Goal: Use online tool/utility

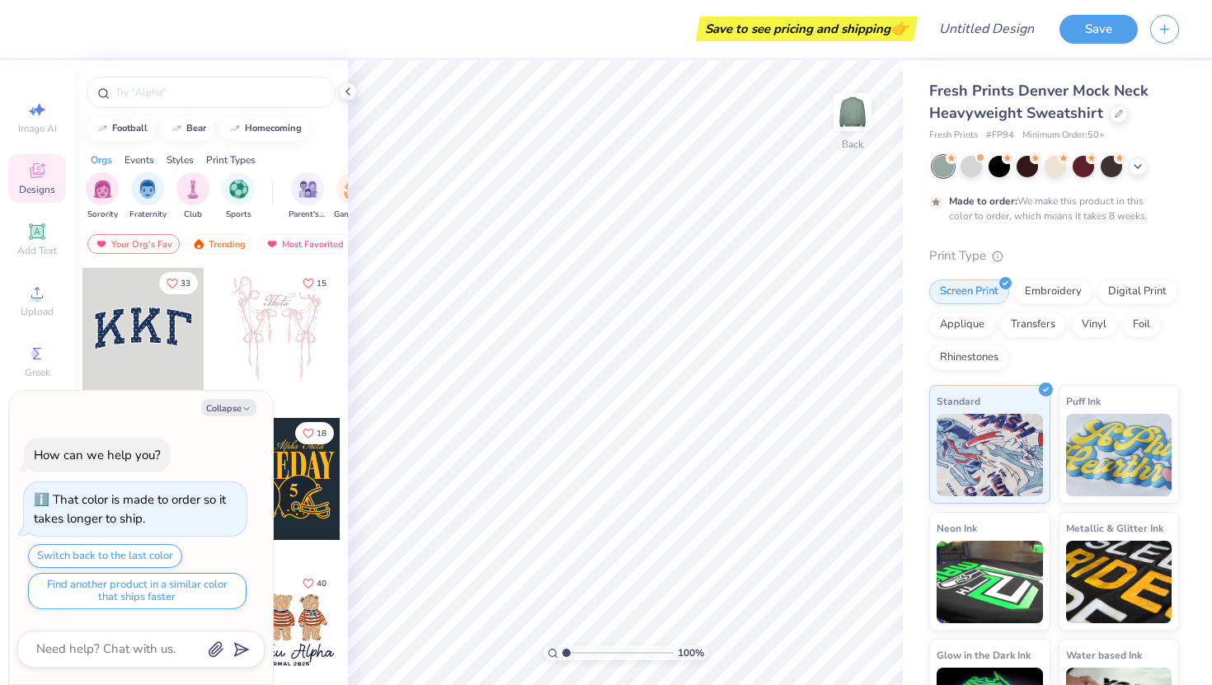
click at [137, 326] on div at bounding box center [143, 329] width 122 height 122
click at [228, 410] on button "Collapse" at bounding box center [228, 407] width 55 height 17
type textarea "x"
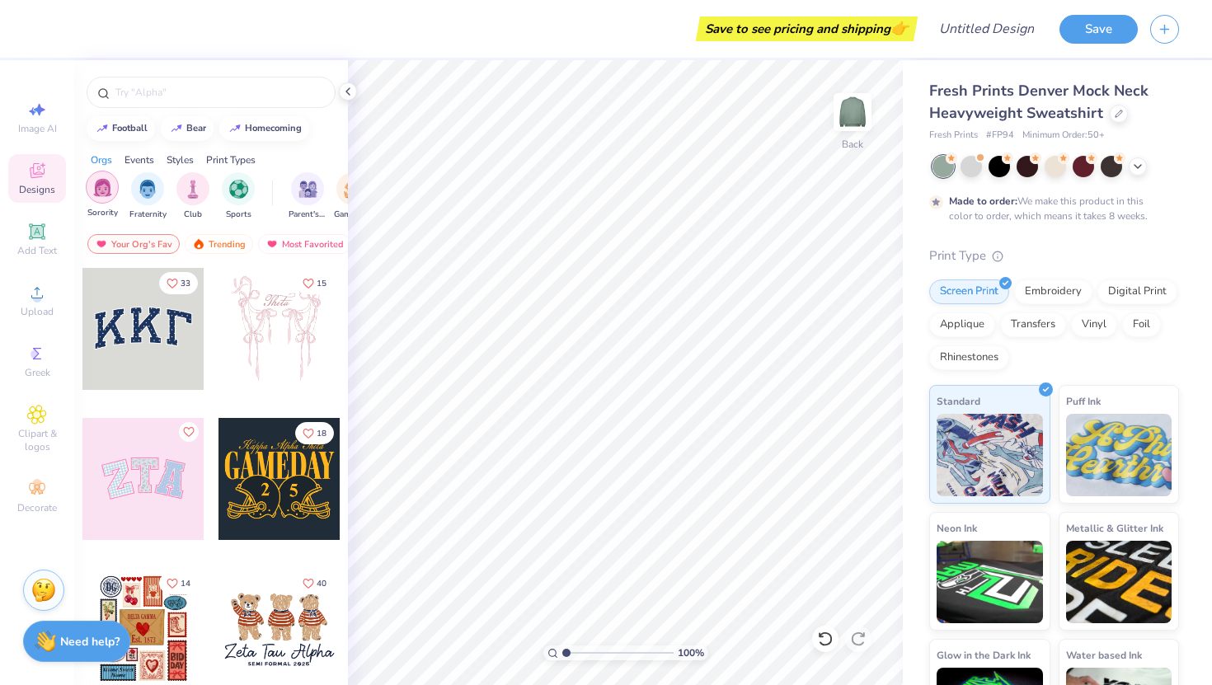
click at [91, 194] on div "filter for Sorority" at bounding box center [102, 187] width 33 height 33
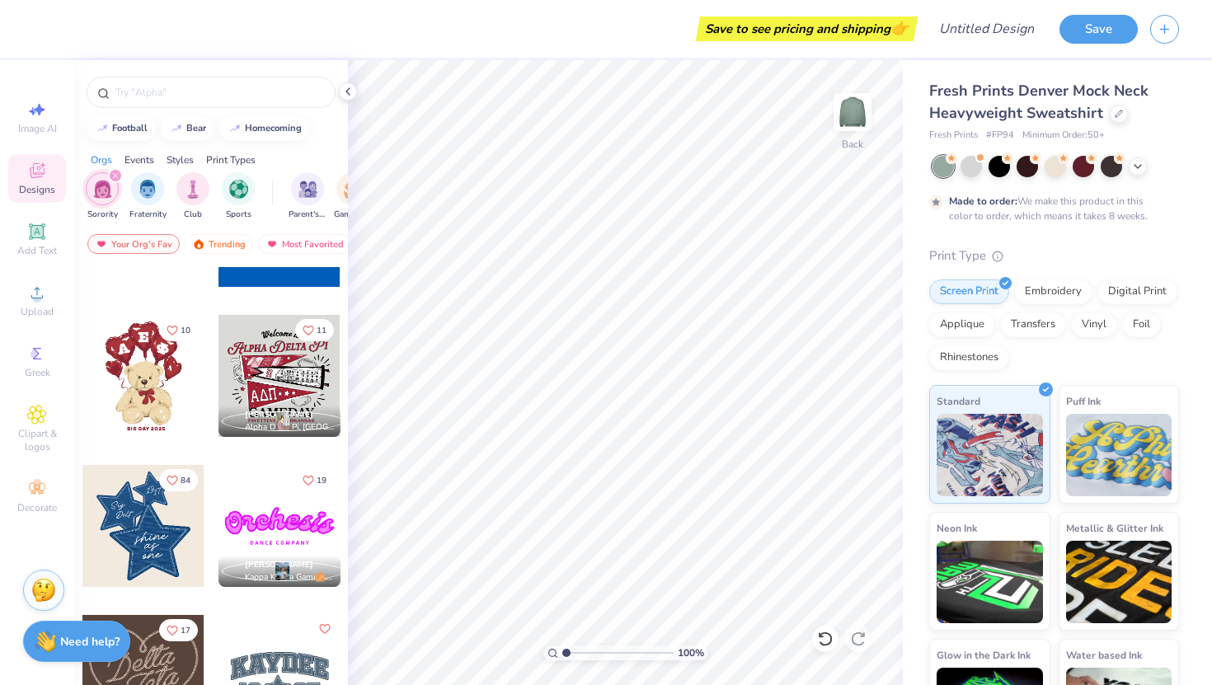
scroll to position [480, 0]
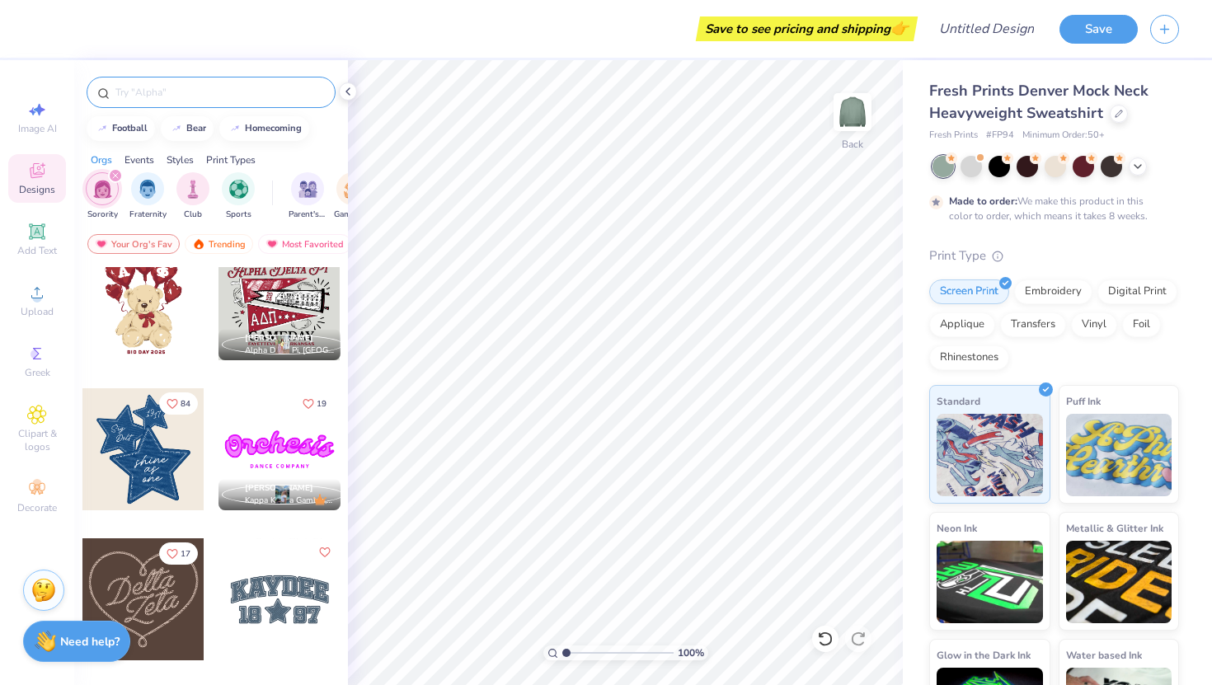
click at [162, 82] on div at bounding box center [211, 92] width 249 height 31
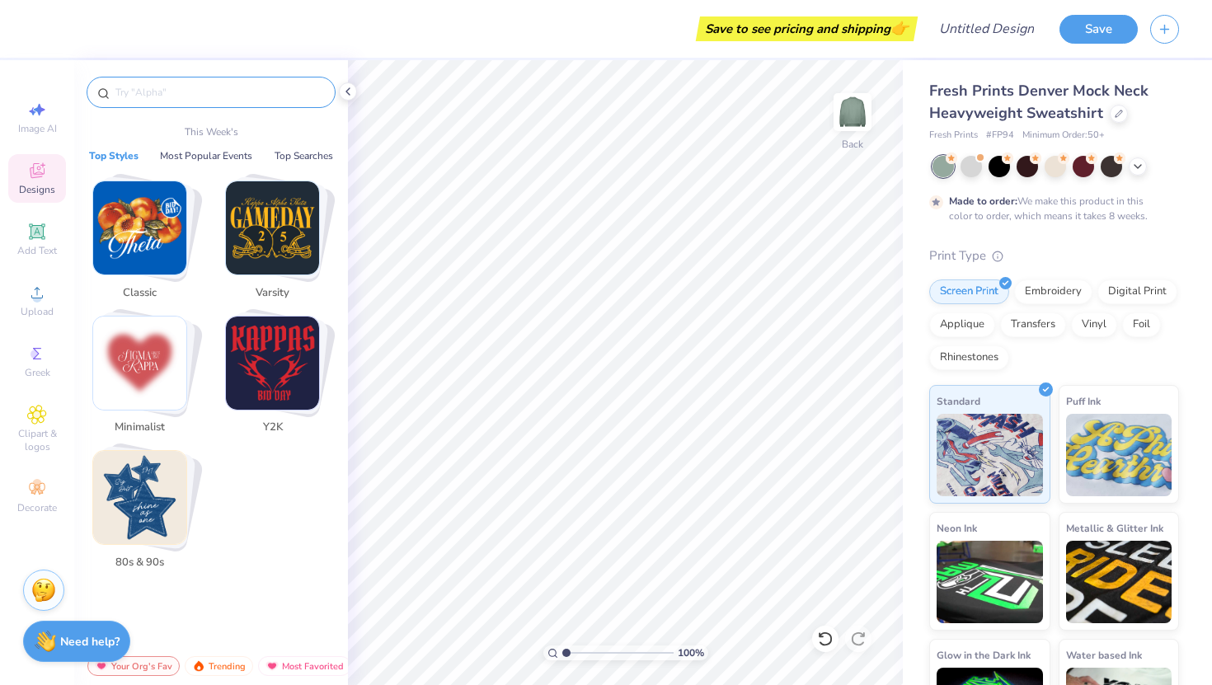
click at [162, 85] on input "text" at bounding box center [219, 92] width 211 height 16
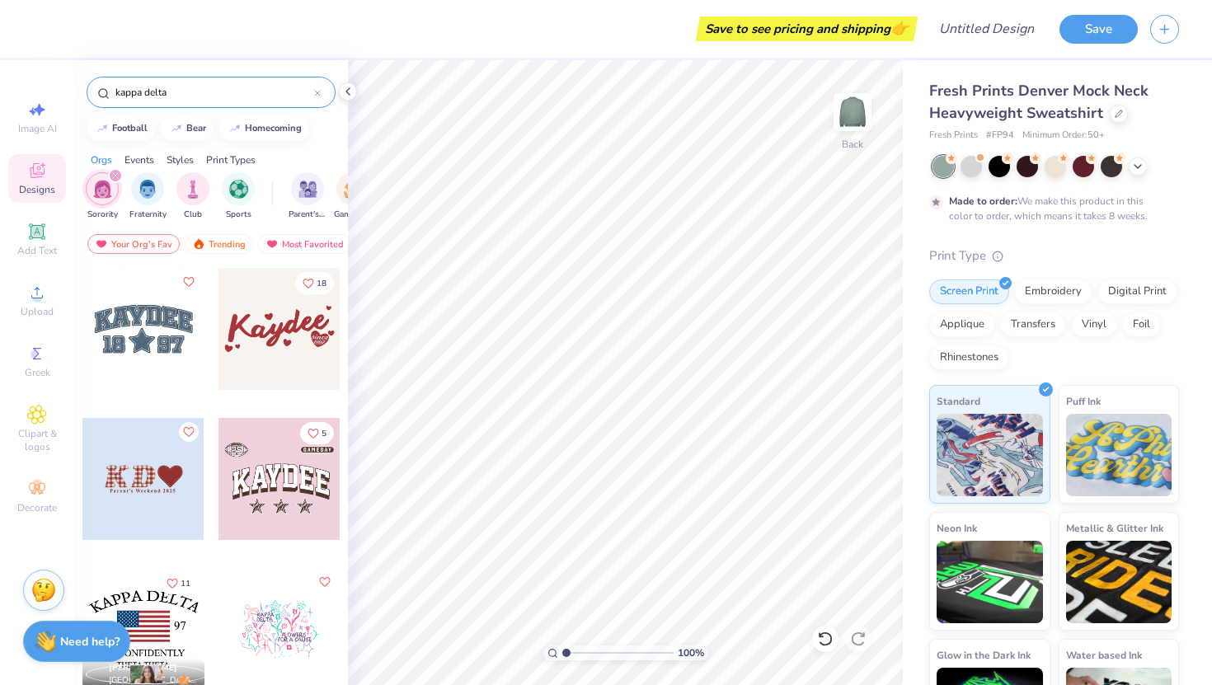
scroll to position [9, 0]
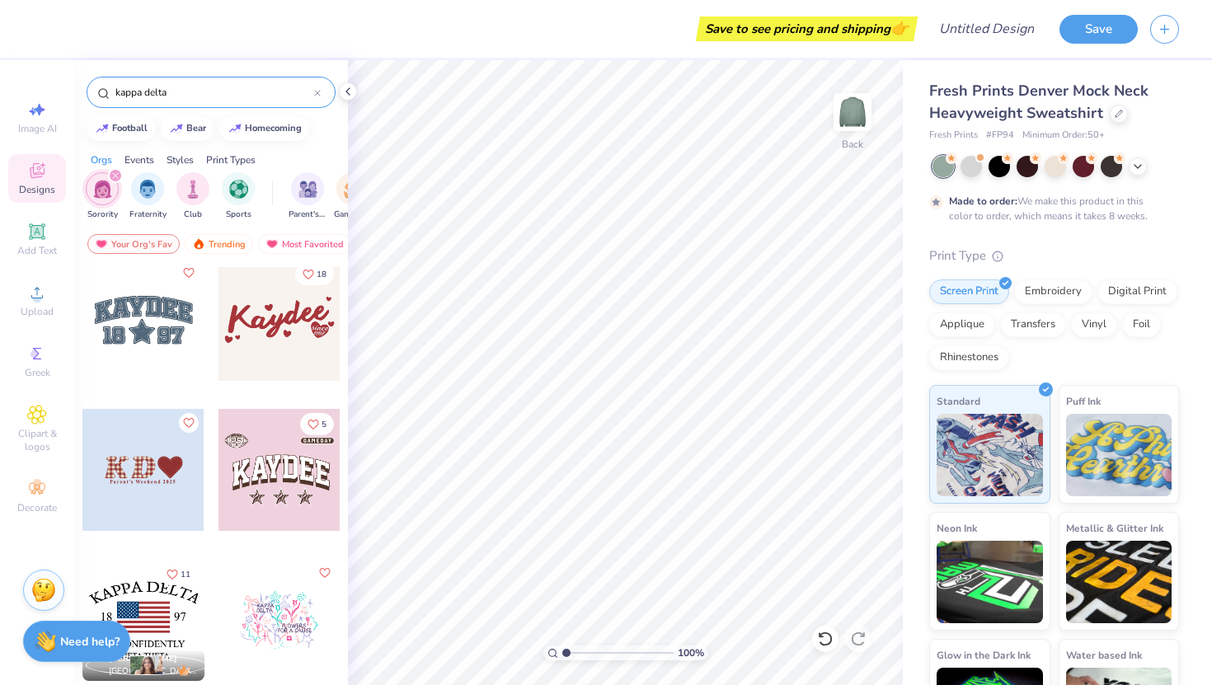
type input "kappa delta"
click at [151, 453] on div "18 5 11 [PERSON_NAME] [GEOGRAPHIC_DATA], [GEOGRAPHIC_DATA][US_STATE]" at bounding box center [211, 506] width 274 height 479
click at [155, 477] on div at bounding box center [143, 470] width 122 height 122
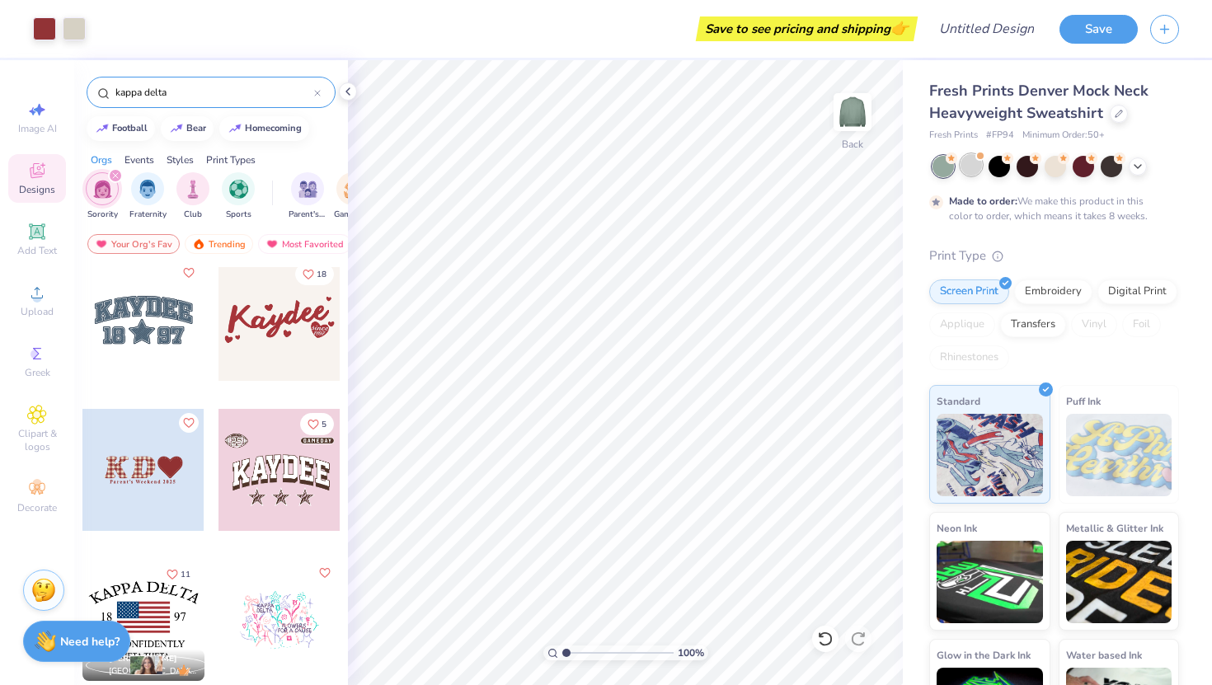
click at [975, 171] on div at bounding box center [971, 164] width 21 height 21
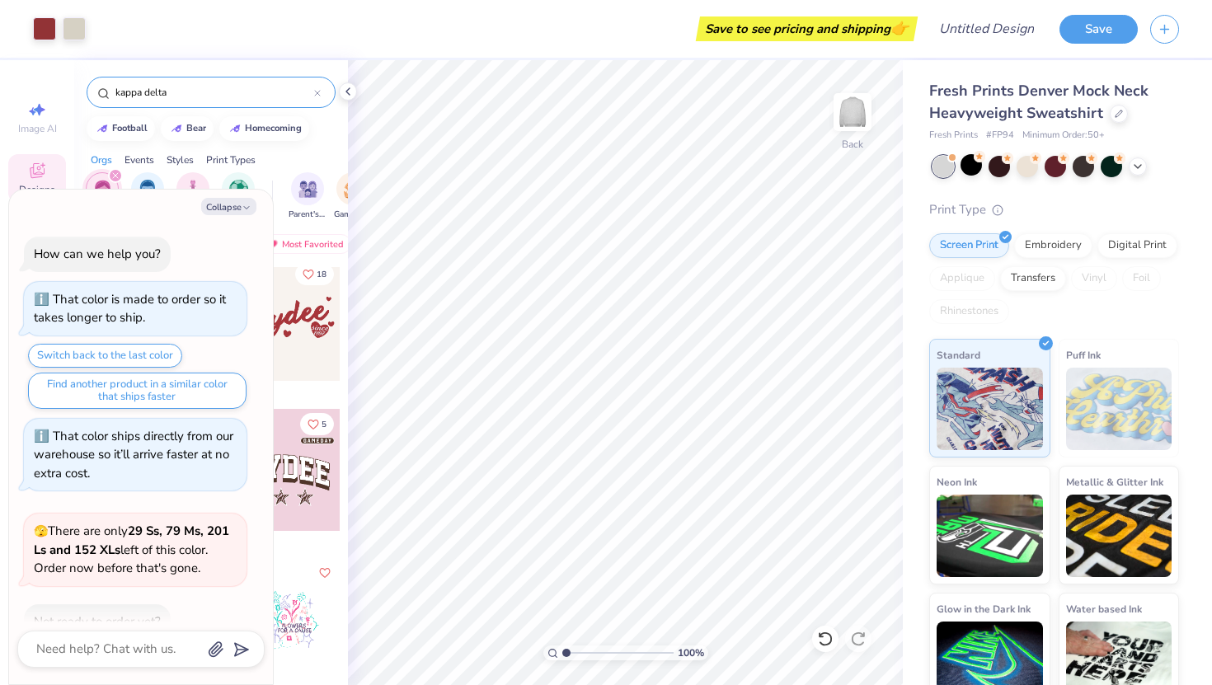
scroll to position [310, 0]
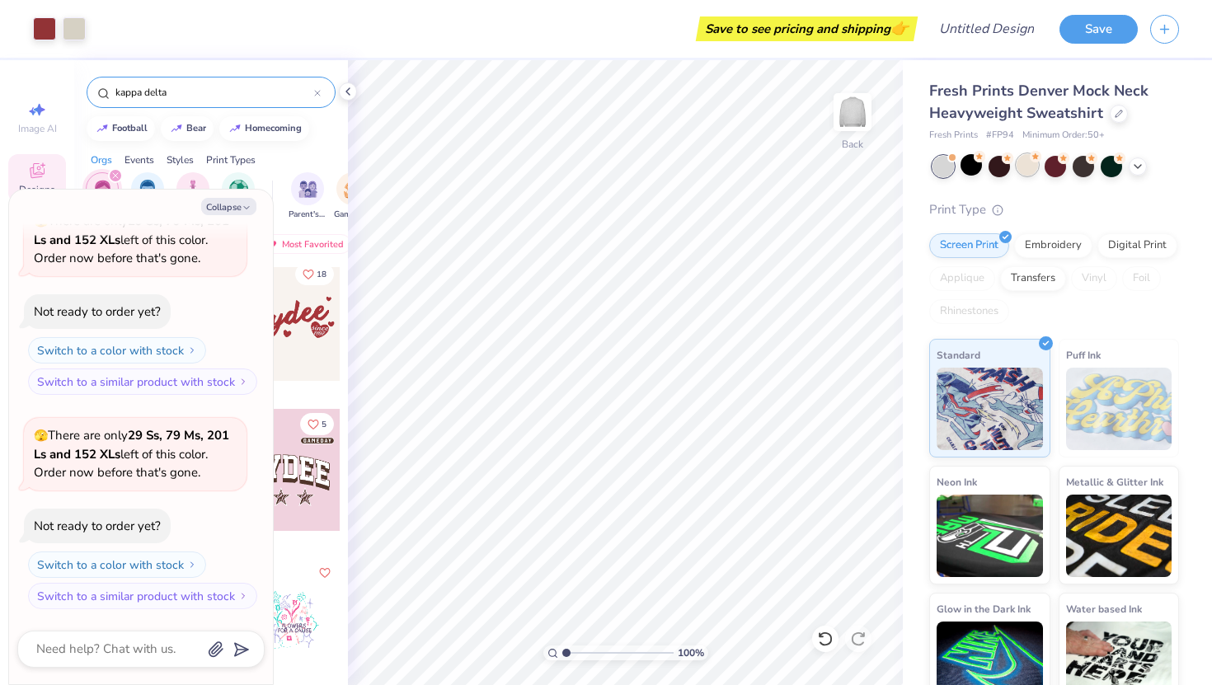
click at [1025, 169] on div at bounding box center [1027, 164] width 21 height 21
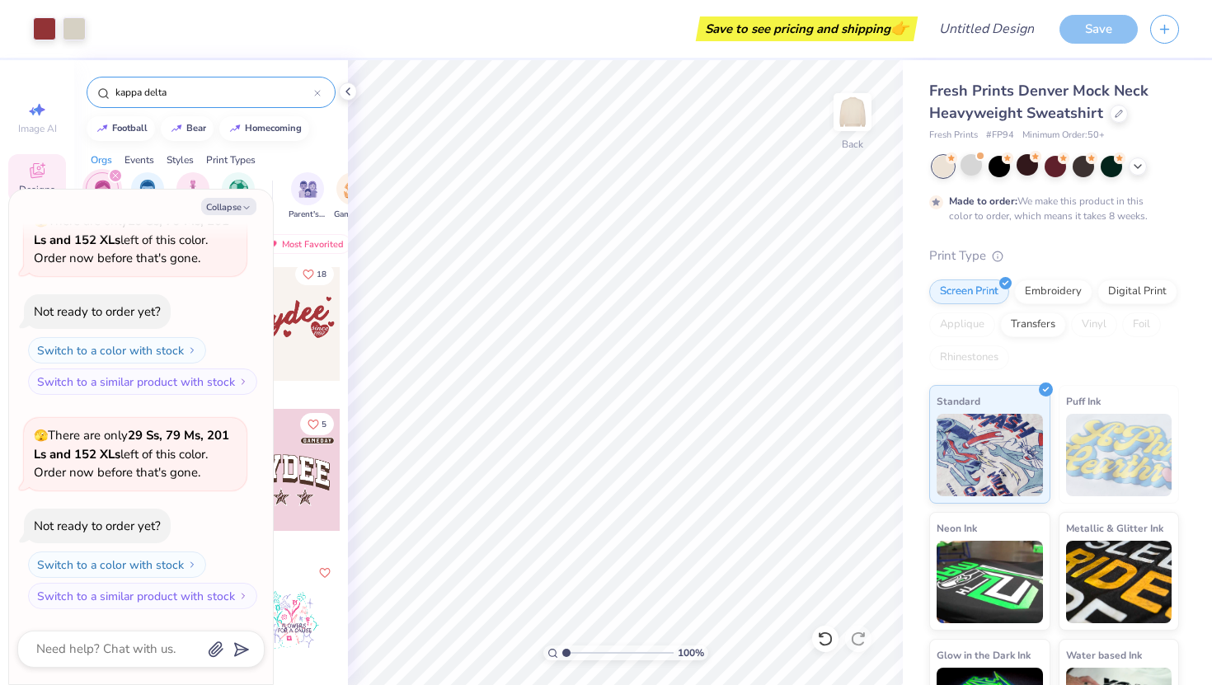
scroll to position [447, 0]
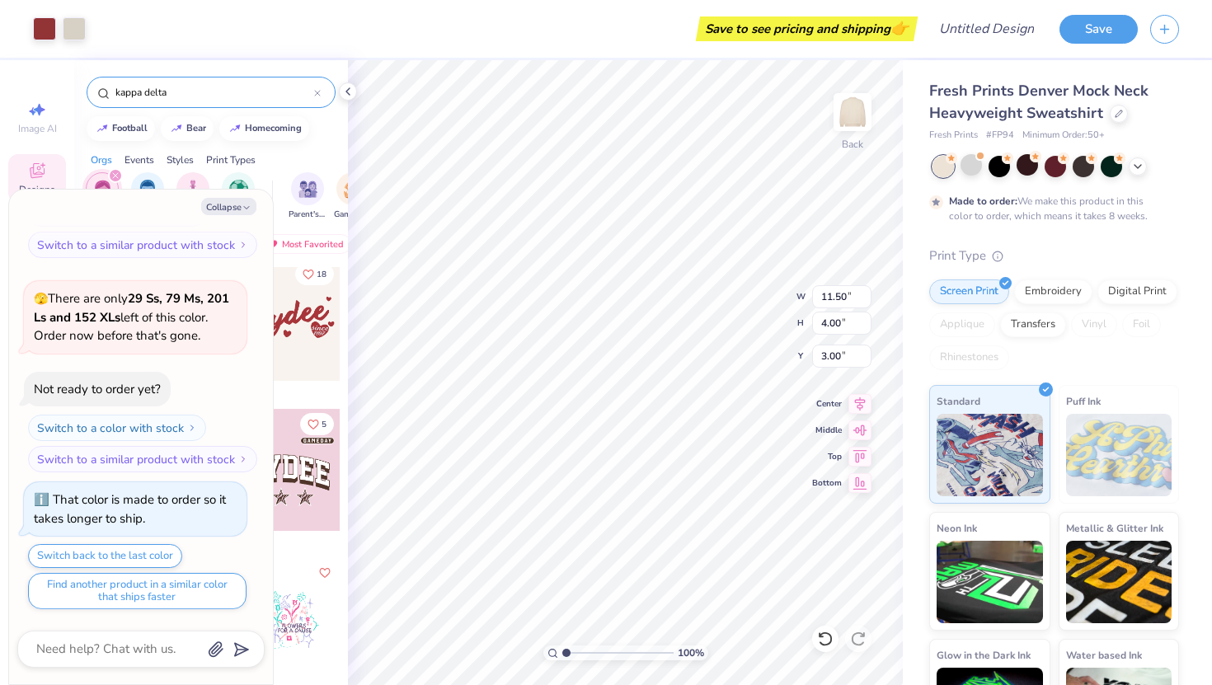
type textarea "x"
type input "8.35"
type input "0.54"
type input "6.45"
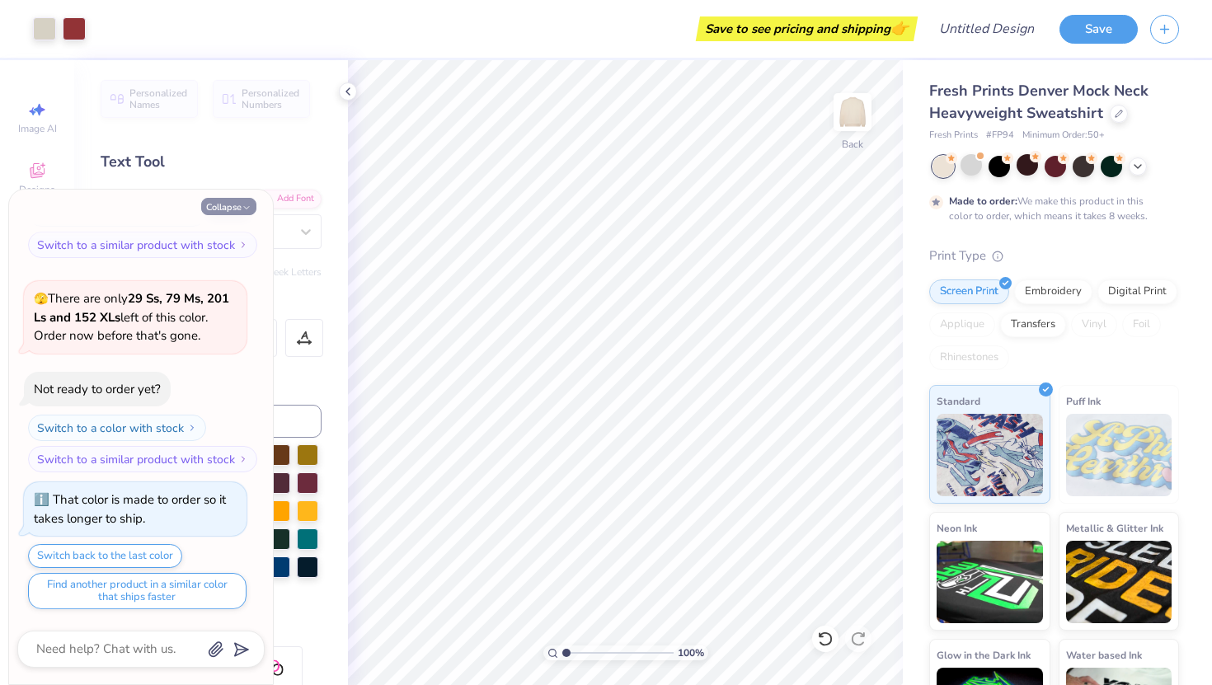
click at [222, 200] on button "Collapse" at bounding box center [228, 206] width 55 height 17
type textarea "x"
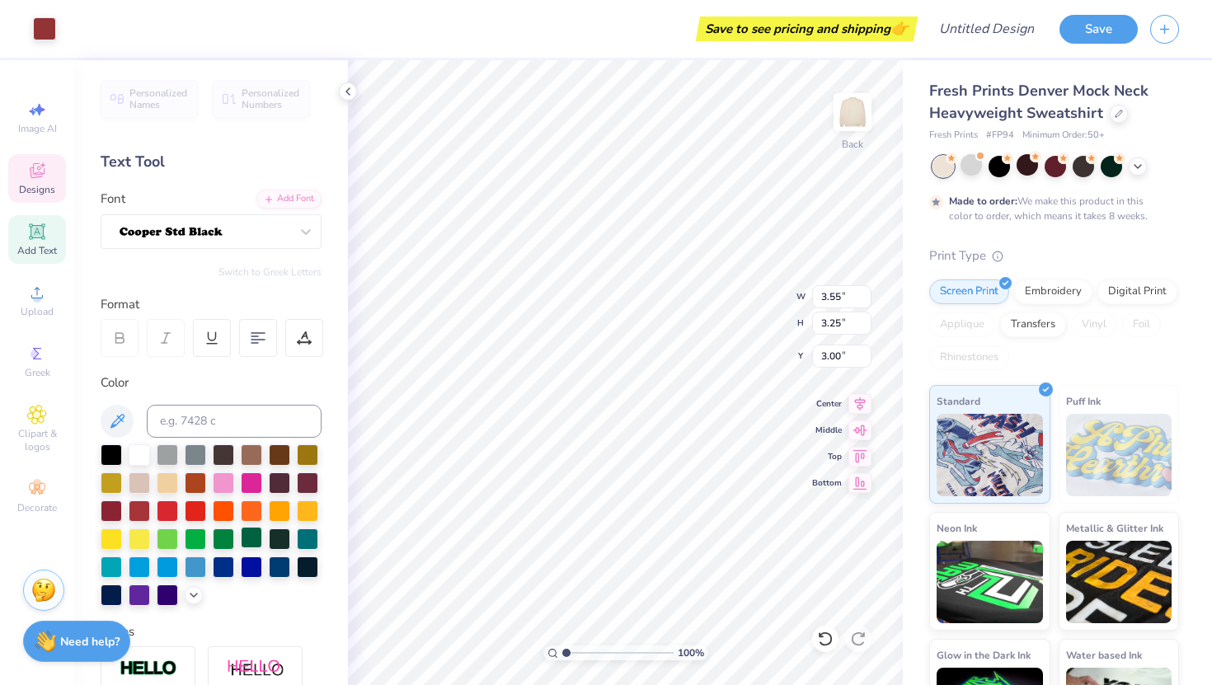
click at [255, 538] on div at bounding box center [251, 537] width 21 height 21
click at [255, 537] on div at bounding box center [251, 537] width 21 height 21
click at [252, 538] on div at bounding box center [251, 537] width 21 height 21
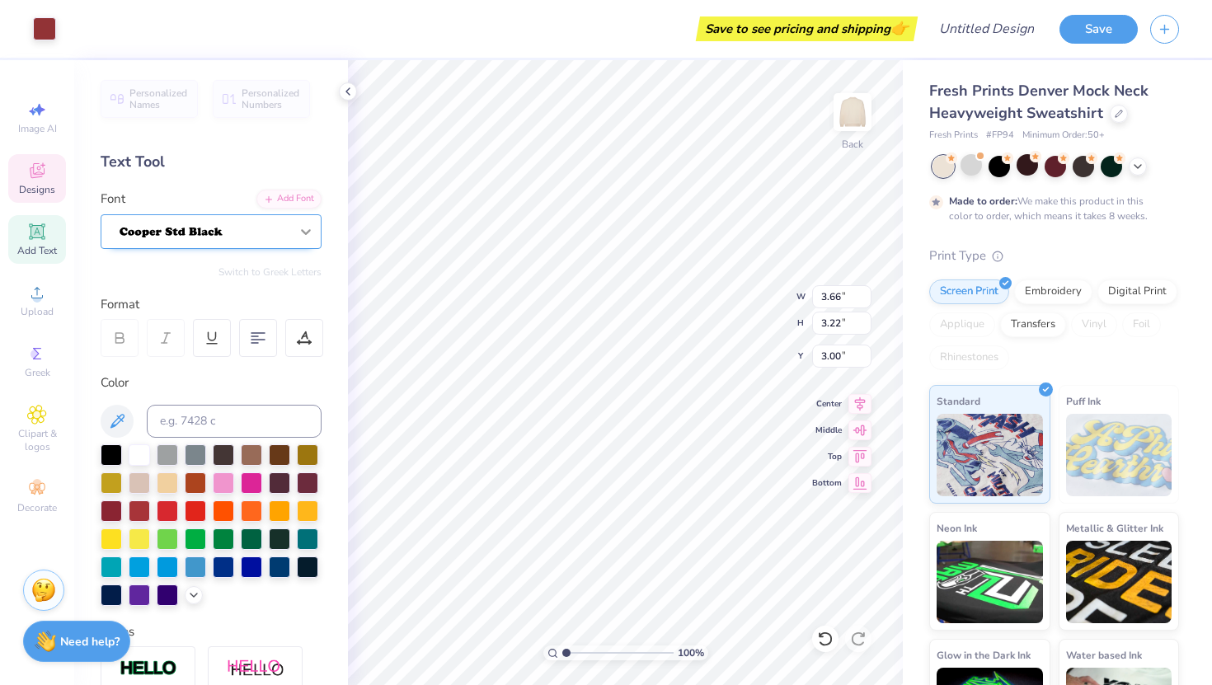
type input "3.55"
type input "3.01"
click at [250, 534] on div at bounding box center [251, 537] width 21 height 21
